Goal: Transaction & Acquisition: Purchase product/service

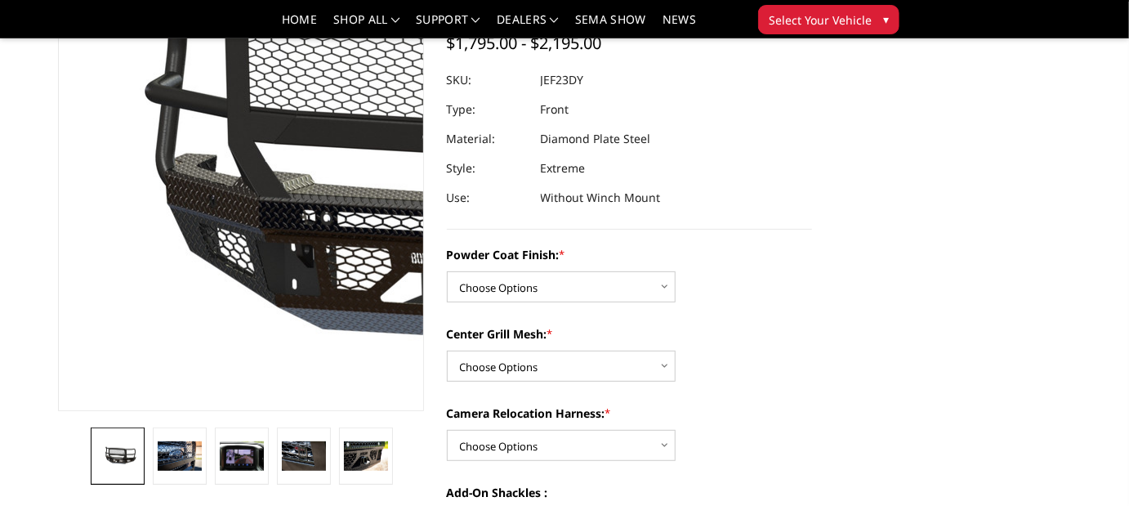
scroll to position [82, 0]
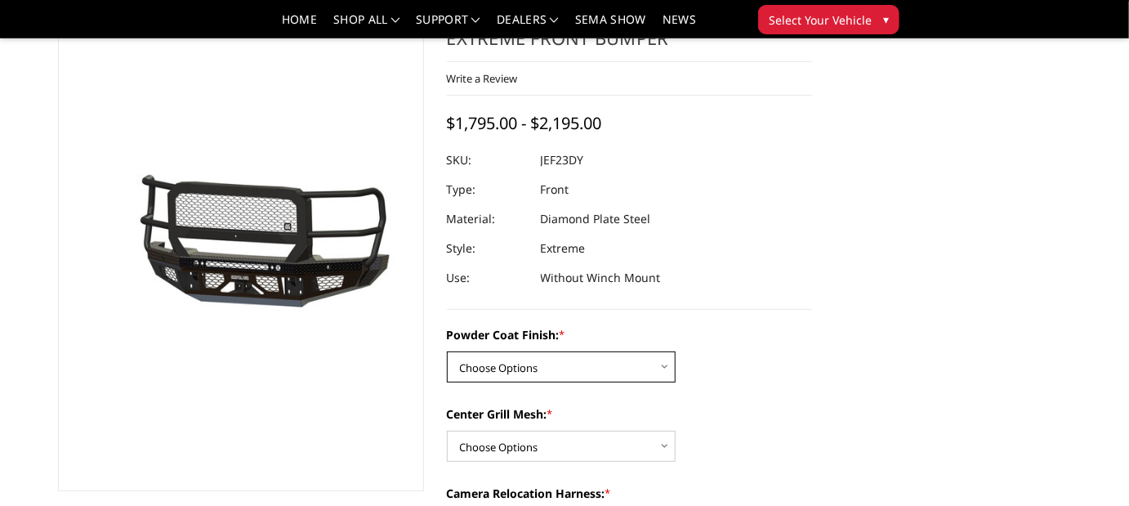
click at [551, 359] on select "Choose Options Bare Metal Gloss Black Powder Coat Textured Black Powder Coat" at bounding box center [561, 366] width 229 height 31
click at [447, 351] on select "Choose Options Bare Metal Gloss Black Powder Coat Textured Black Powder Coat" at bounding box center [561, 366] width 229 height 31
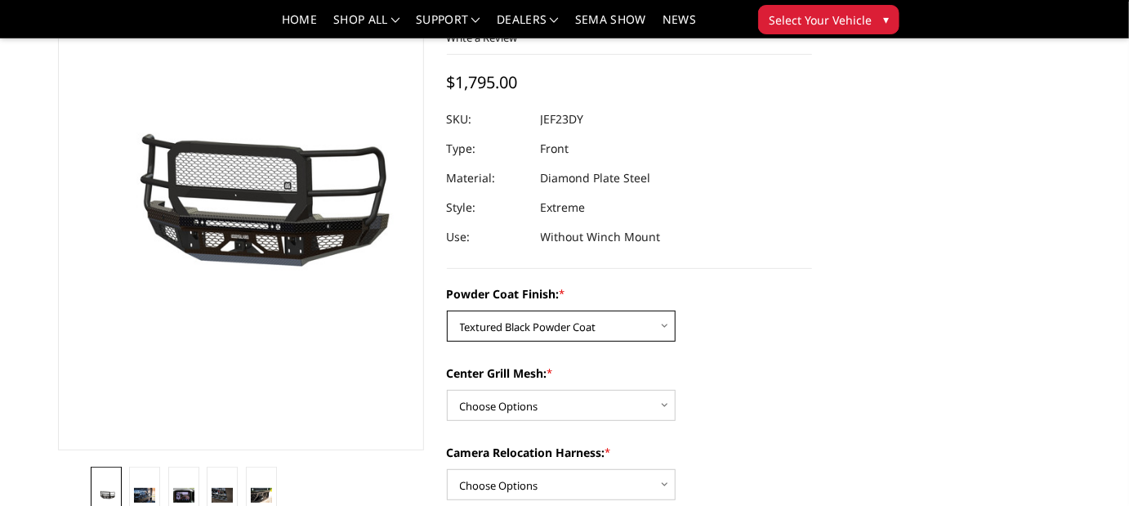
scroll to position [163, 0]
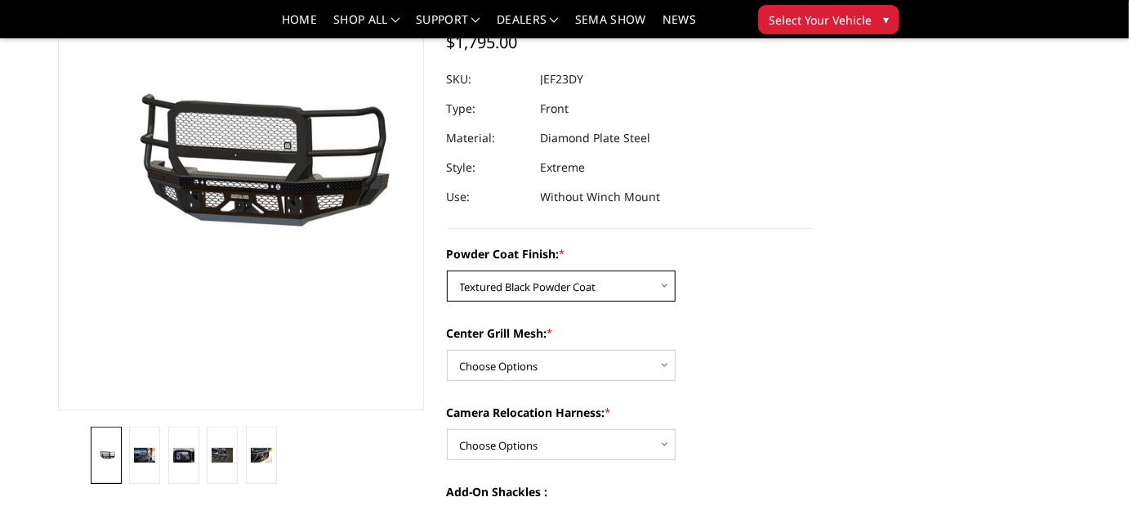
click at [528, 283] on select "Choose Options Bare Metal Gloss Black Powder Coat Textured Black Powder Coat" at bounding box center [561, 285] width 229 height 31
click at [447, 270] on select "Choose Options Bare Metal Gloss Black Powder Coat Textured Black Powder Coat" at bounding box center [561, 285] width 229 height 31
click at [543, 279] on select "Choose Options Bare Metal Gloss Black Powder Coat Textured Black Powder Coat" at bounding box center [561, 285] width 229 height 31
click at [447, 270] on select "Choose Options Bare Metal Gloss Black Powder Coat Textured Black Powder Coat" at bounding box center [561, 285] width 229 height 31
click at [545, 286] on select "Choose Options Bare Metal Gloss Black Powder Coat Textured Black Powder Coat" at bounding box center [561, 285] width 229 height 31
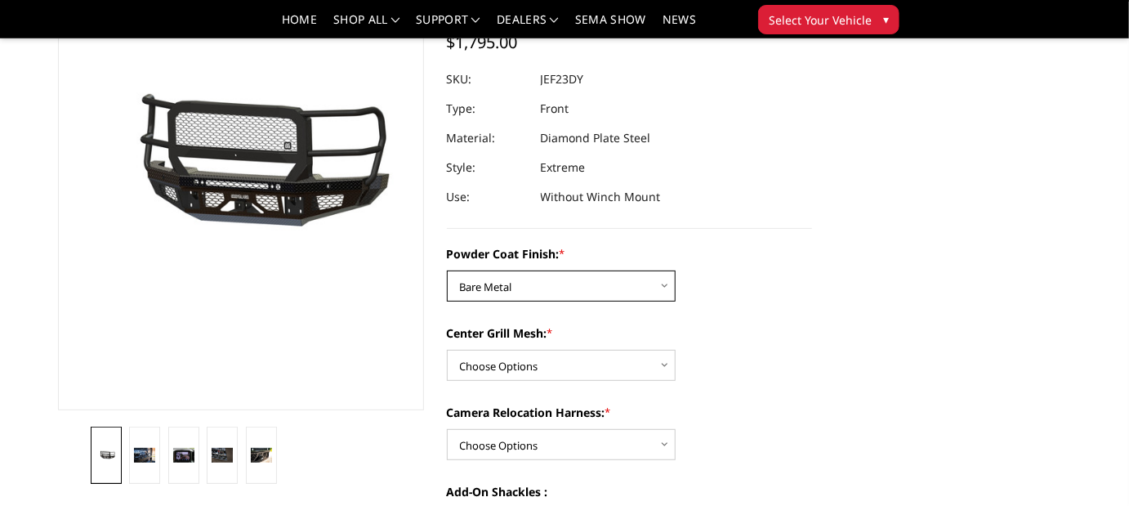
select select "3272"
click at [447, 270] on select "Choose Options Bare Metal Gloss Black Powder Coat Textured Black Powder Coat" at bounding box center [561, 285] width 229 height 31
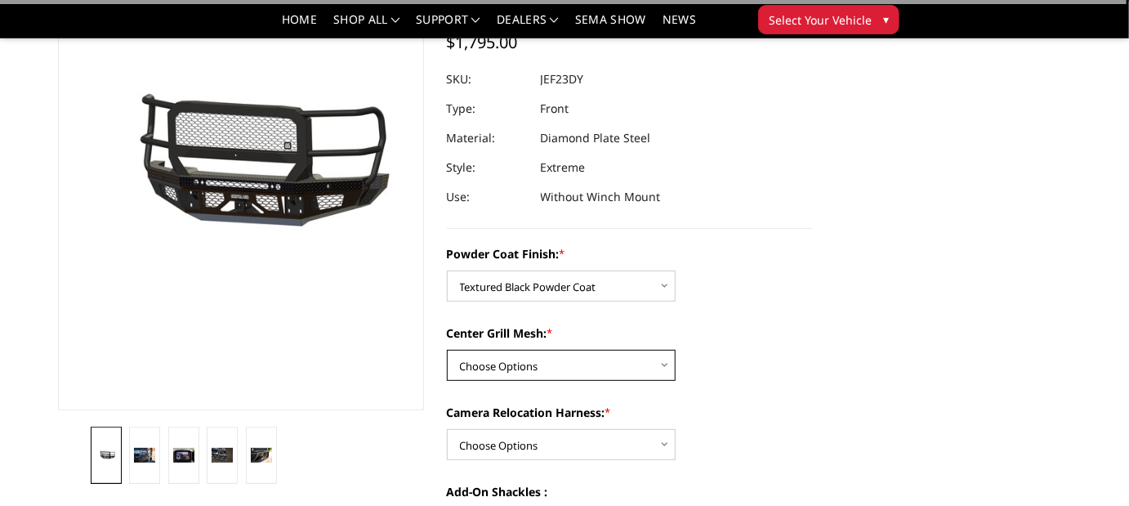
click at [555, 366] on select "Choose Options WITH Expanded Metal in Center Grill WITHOUT Expanded Metal in Ce…" at bounding box center [561, 365] width 229 height 31
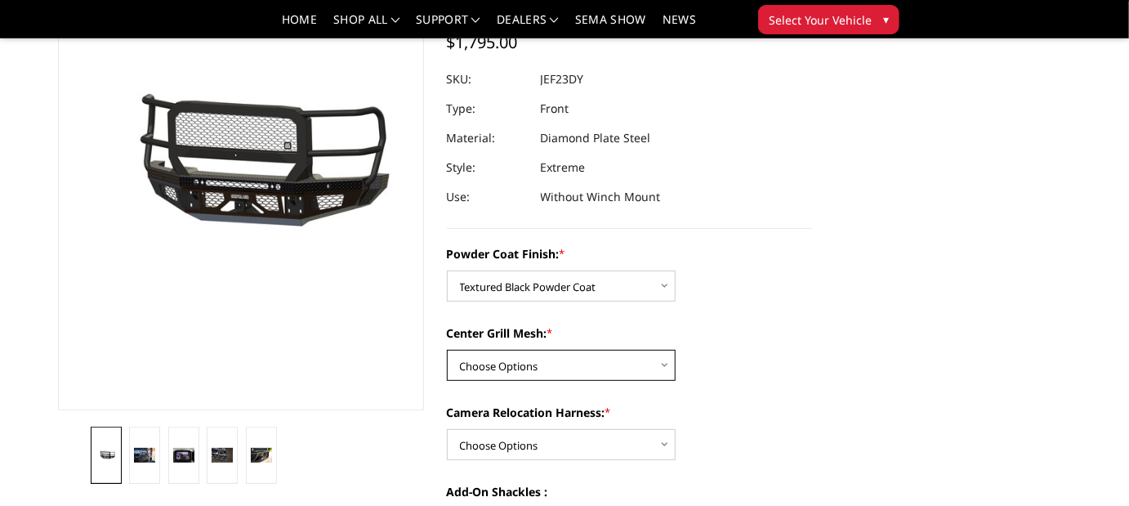
select select "3273"
click at [447, 350] on select "Choose Options WITH Expanded Metal in Center Grill WITHOUT Expanded Metal in Ce…" at bounding box center [561, 365] width 229 height 31
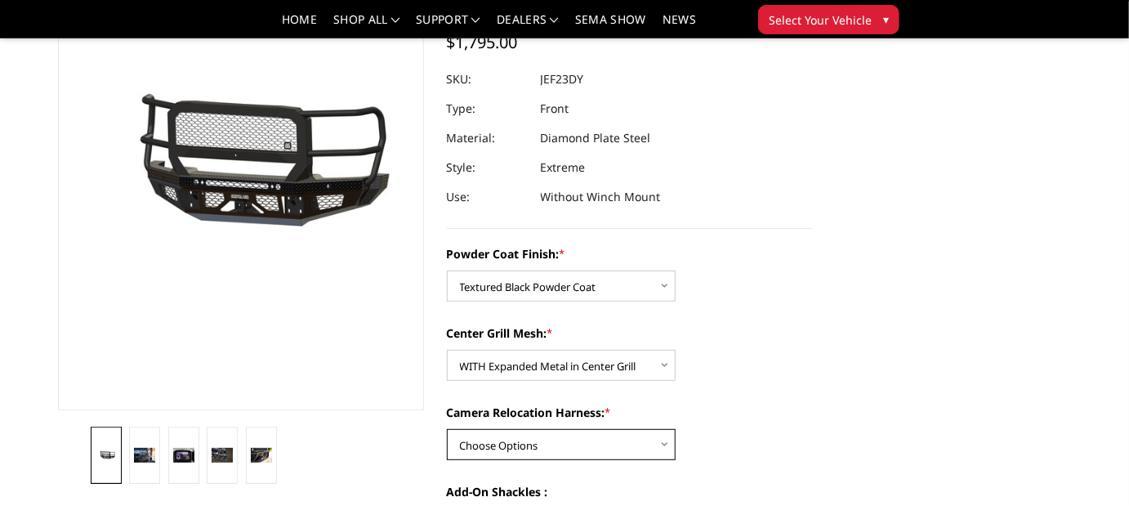
click at [583, 447] on select "Choose Options WITH Camera Relocation Harness WITHOUT Camera Relocation Harness" at bounding box center [561, 444] width 229 height 31
click at [447, 429] on select "Choose Options WITH Camera Relocation Harness WITHOUT Camera Relocation Harness" at bounding box center [561, 444] width 229 height 31
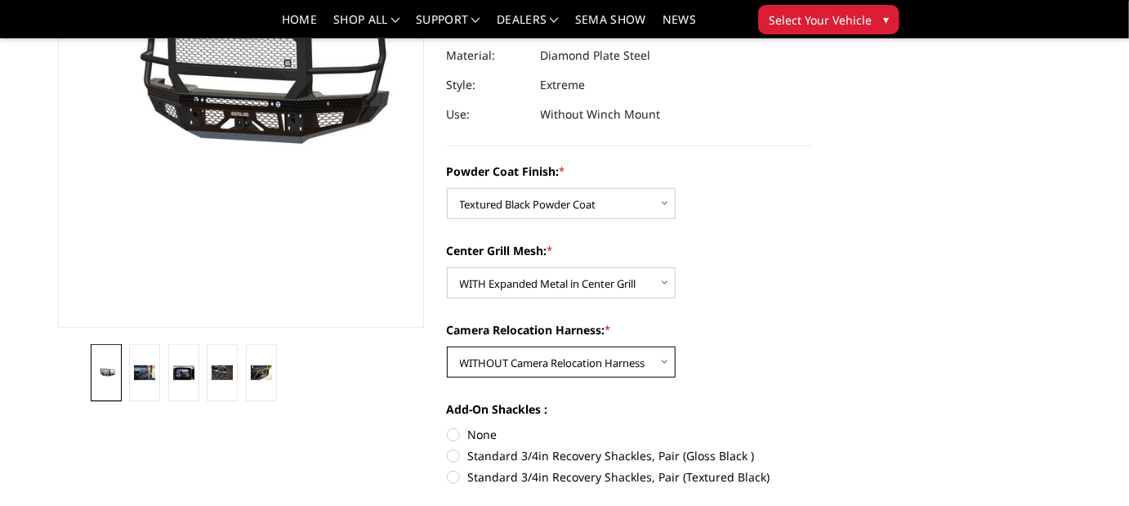
scroll to position [326, 0]
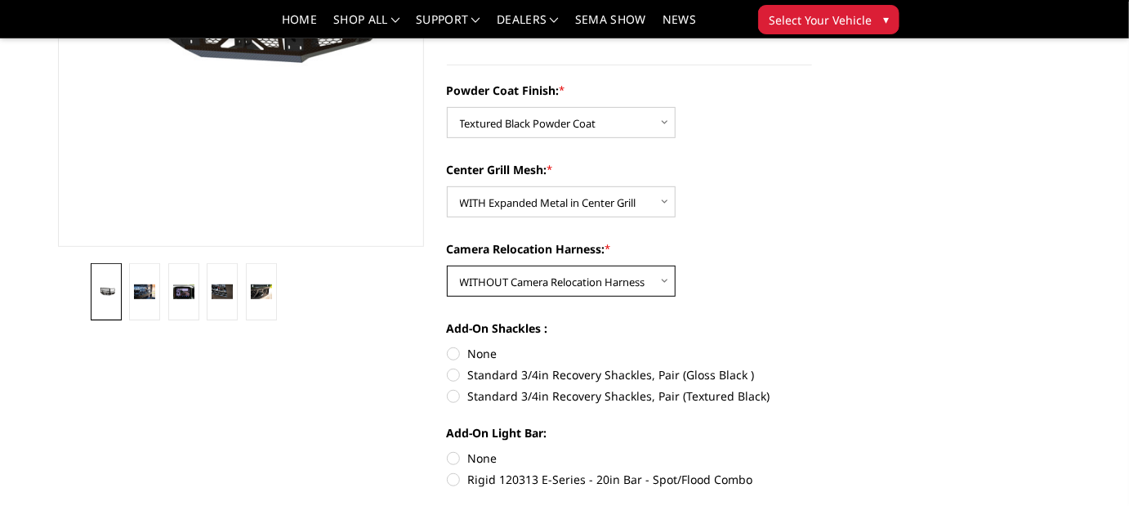
click at [585, 288] on select "Choose Options WITH Camera Relocation Harness WITHOUT Camera Relocation Harness" at bounding box center [561, 280] width 229 height 31
select select "3275"
click at [447, 265] on select "Choose Options WITH Camera Relocation Harness WITHOUT Camera Relocation Harness" at bounding box center [561, 280] width 229 height 31
click at [456, 401] on label "Standard 3/4in Recovery Shackles, Pair (Textured Black)" at bounding box center [630, 395] width 366 height 17
click at [812, 367] on input "Standard 3/4in Recovery Shackles, Pair (Textured Black)" at bounding box center [812, 366] width 1 height 1
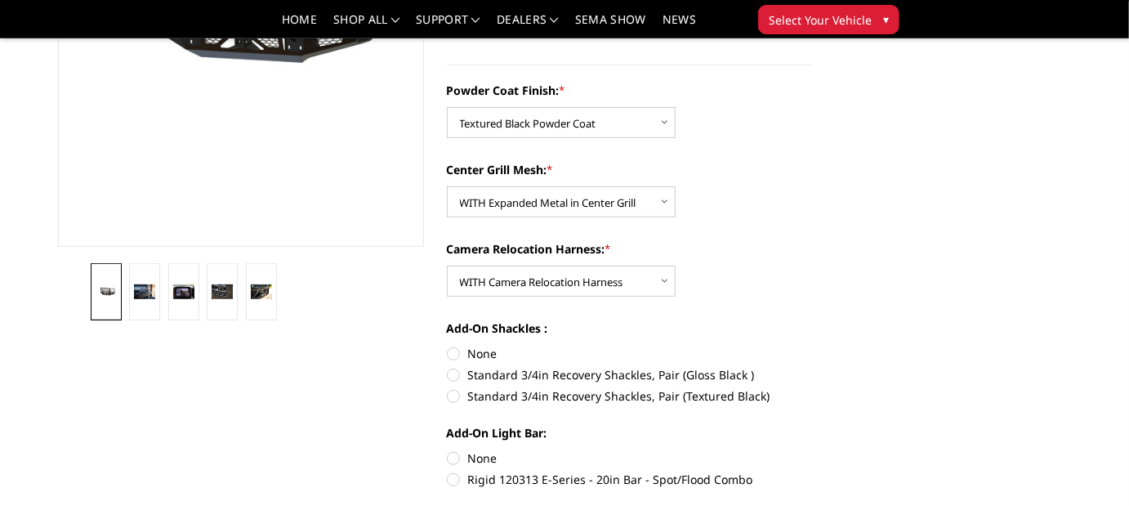
radio input "true"
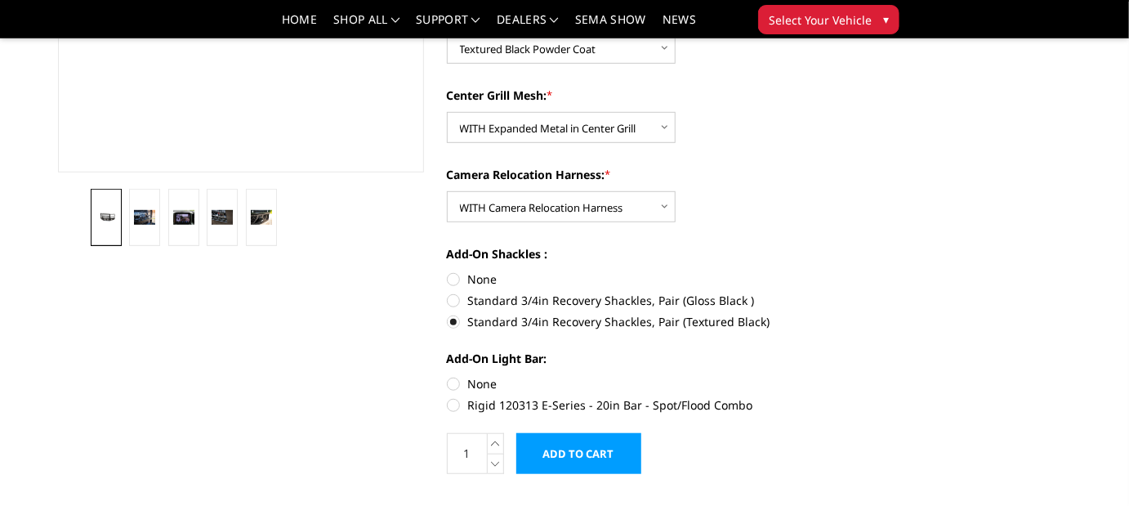
scroll to position [408, 0]
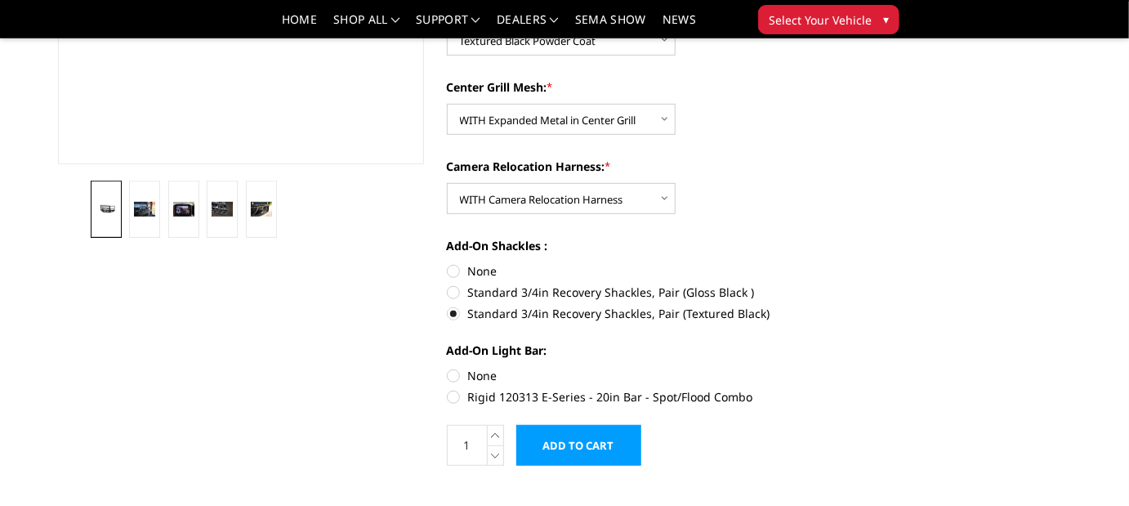
click at [451, 395] on label "Rigid 120313 E-Series - 20in Bar - Spot/Flood Combo" at bounding box center [630, 396] width 366 height 17
click at [812, 368] on input "Rigid 120313 E-Series - 20in Bar - Spot/Flood Combo" at bounding box center [812, 367] width 1 height 1
radio input "true"
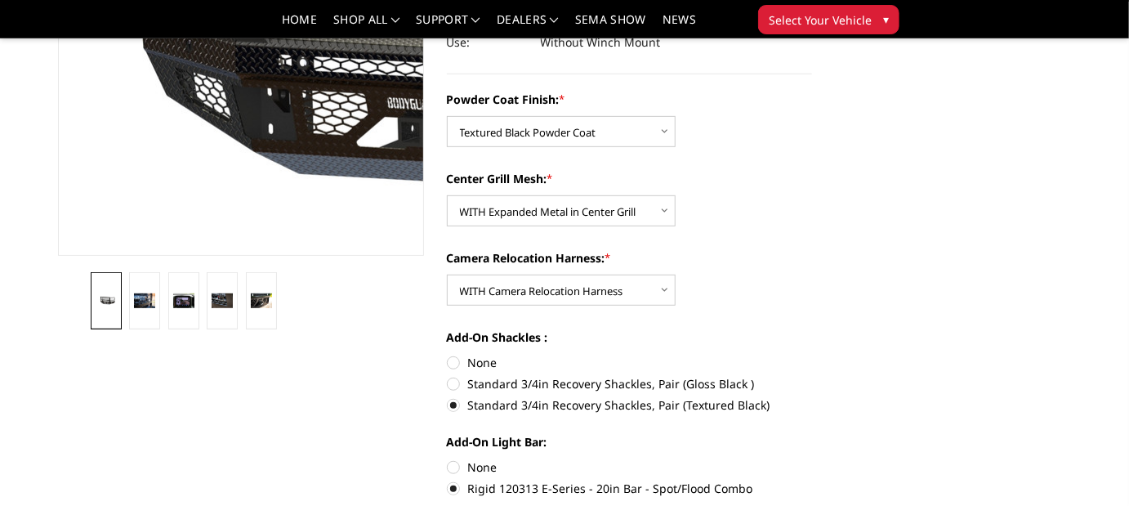
scroll to position [326, 0]
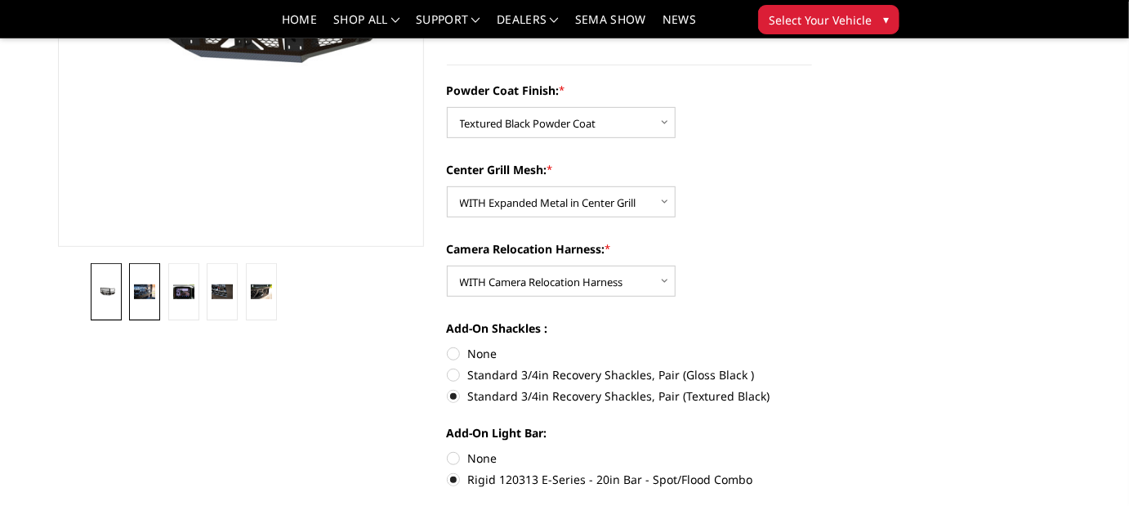
click at [141, 282] on link at bounding box center [144, 291] width 31 height 57
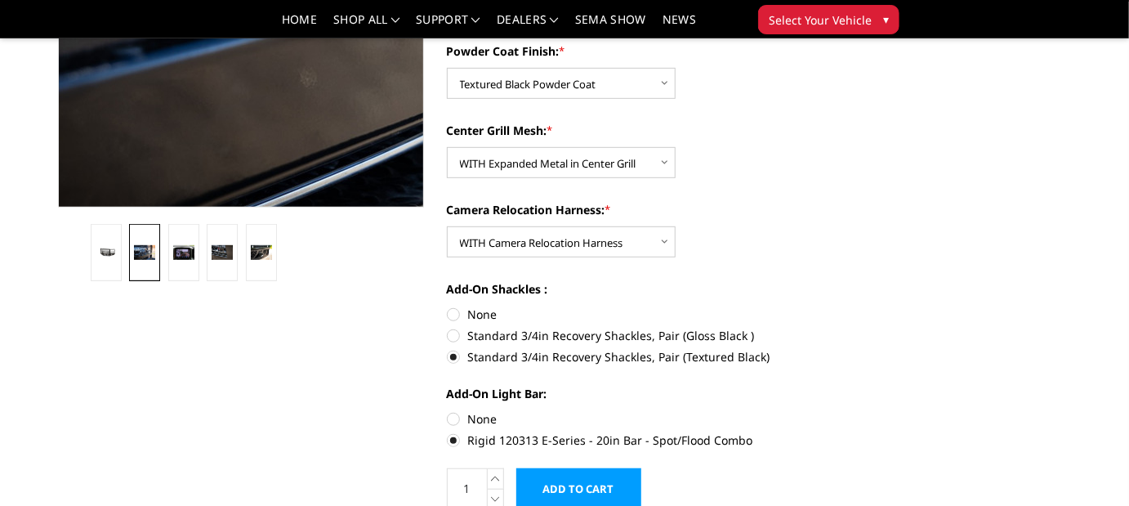
scroll to position [373, 0]
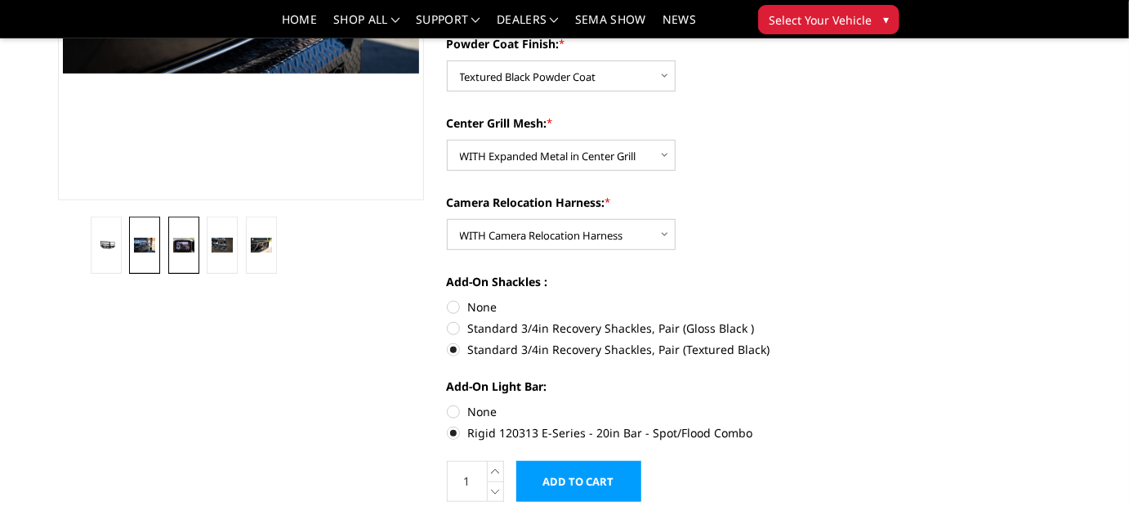
click at [187, 243] on img at bounding box center [183, 245] width 21 height 14
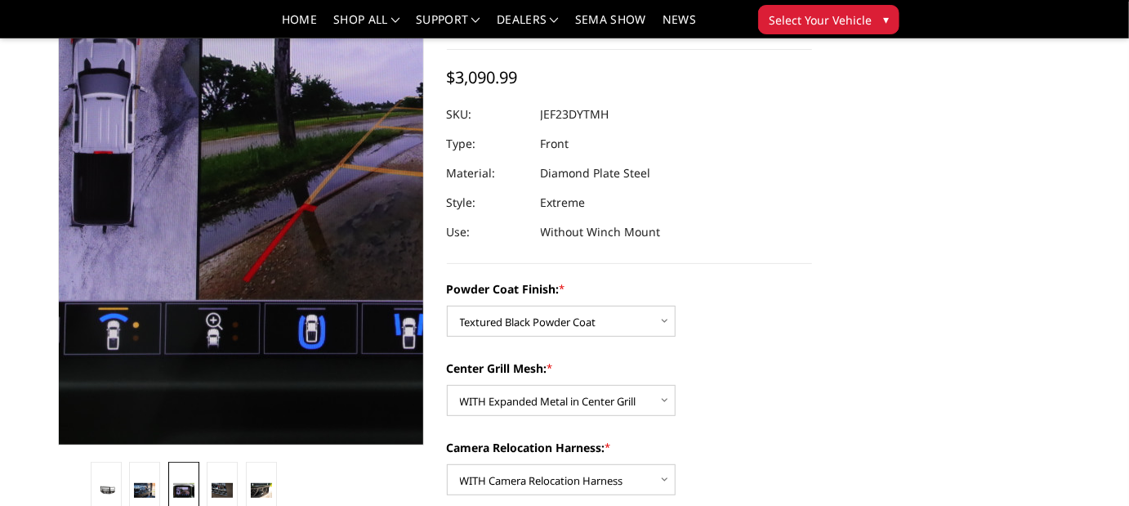
scroll to position [291, 0]
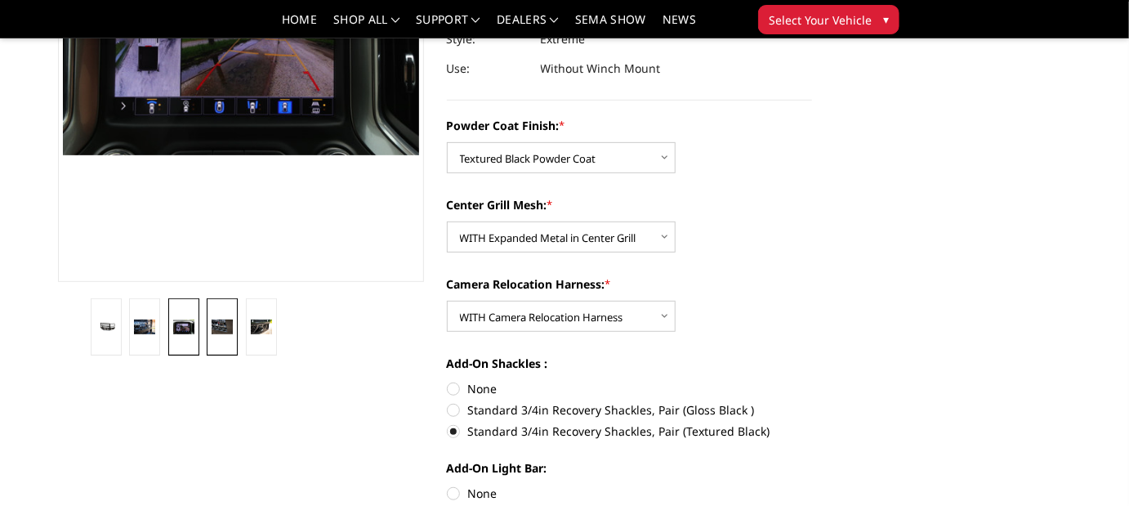
click at [222, 327] on img at bounding box center [222, 326] width 21 height 14
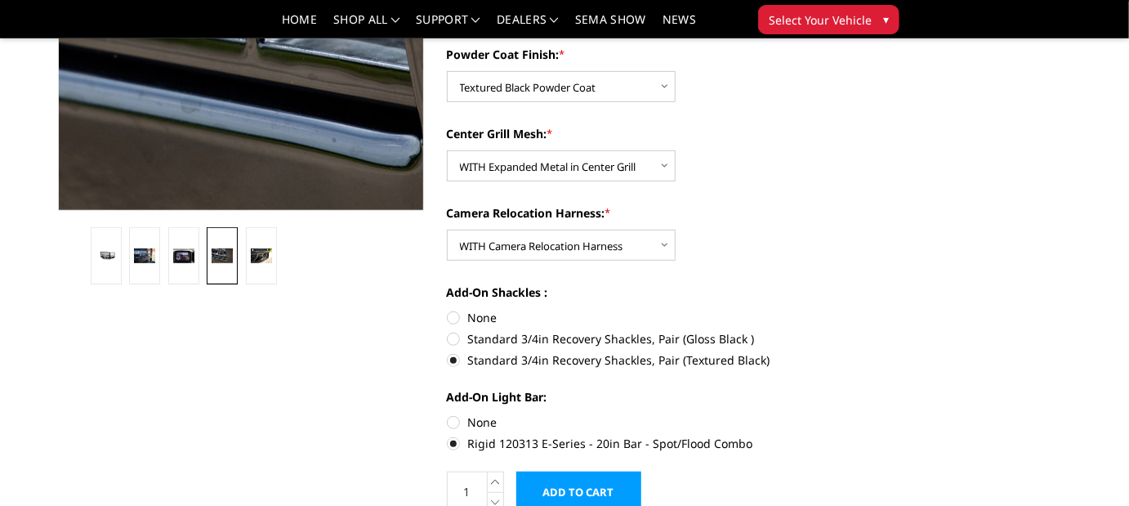
scroll to position [373, 0]
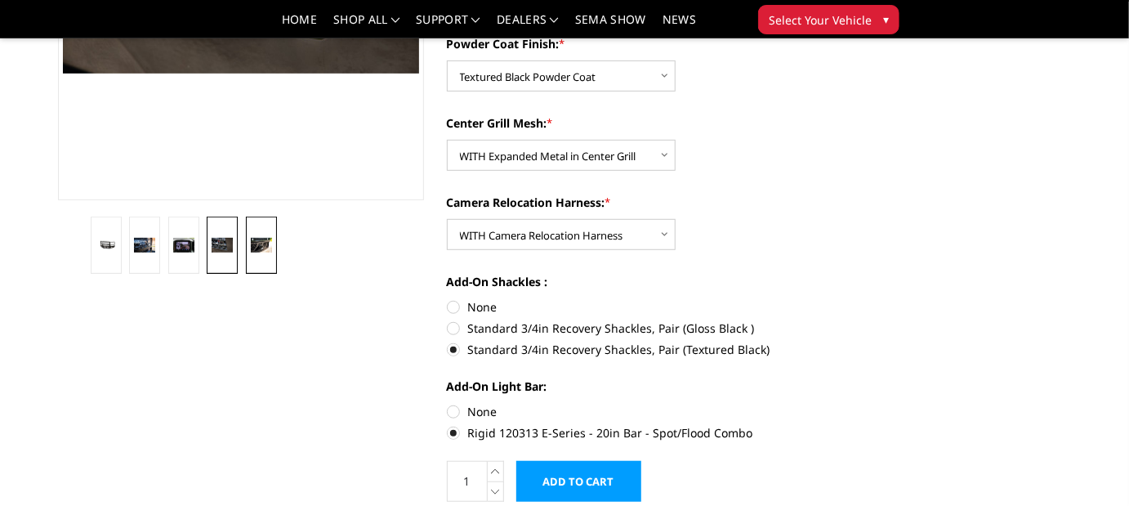
click at [248, 233] on link at bounding box center [261, 244] width 31 height 57
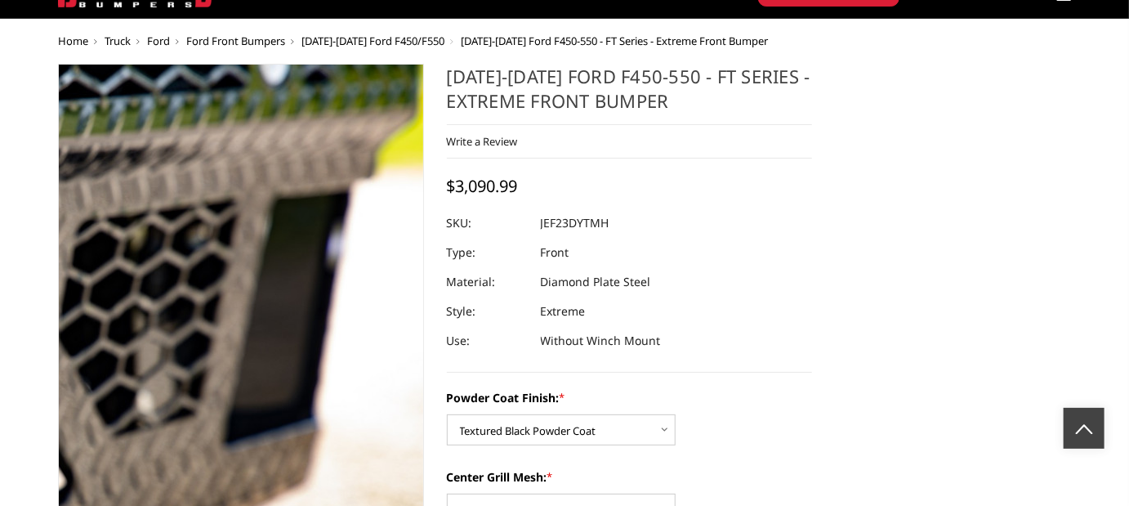
scroll to position [0, 0]
